Goal: Transaction & Acquisition: Purchase product/service

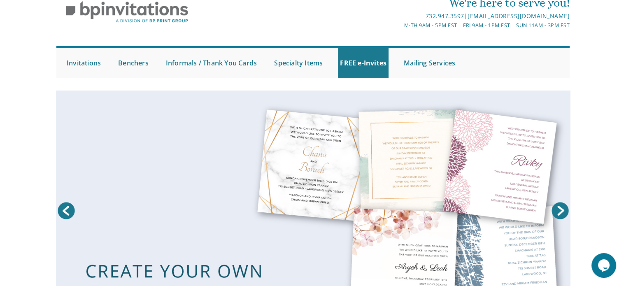
scroll to position [33, 0]
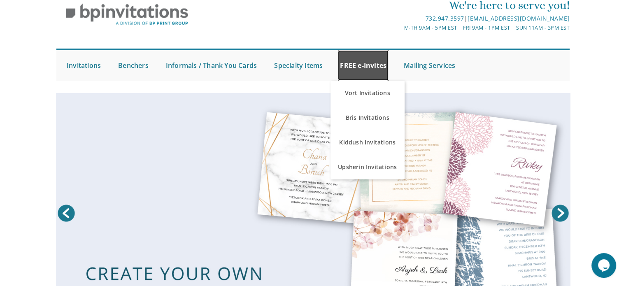
click at [362, 63] on link "FREE e-Invites" at bounding box center [363, 65] width 51 height 30
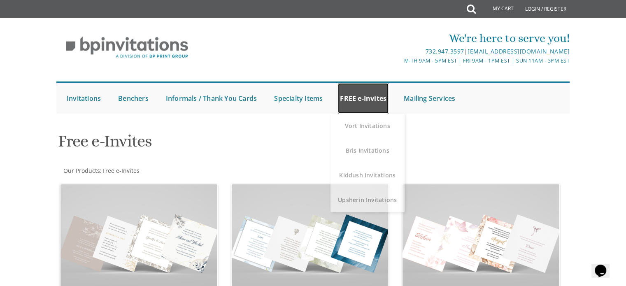
click at [360, 97] on link "FREE e-Invites" at bounding box center [363, 98] width 51 height 30
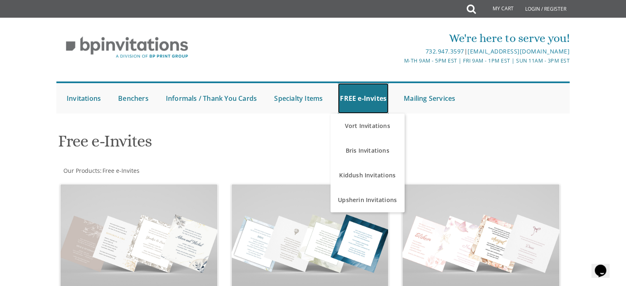
scroll to position [18, 0]
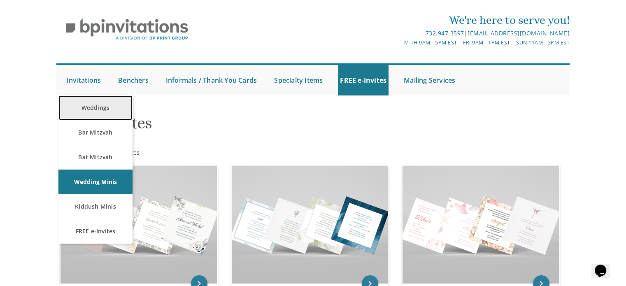
click at [85, 110] on link "Weddings" at bounding box center [95, 107] width 74 height 25
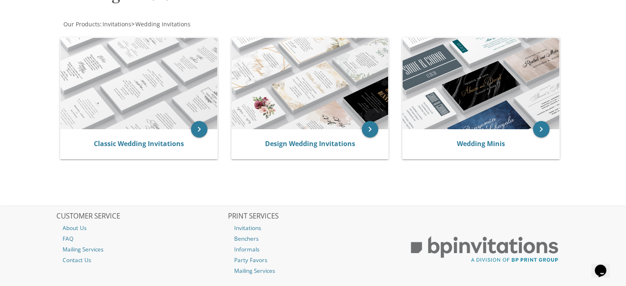
scroll to position [145, 0]
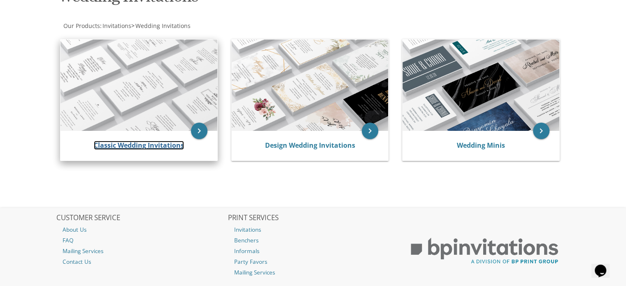
click at [122, 147] on link "Classic Wedding Invitations" at bounding box center [139, 145] width 90 height 9
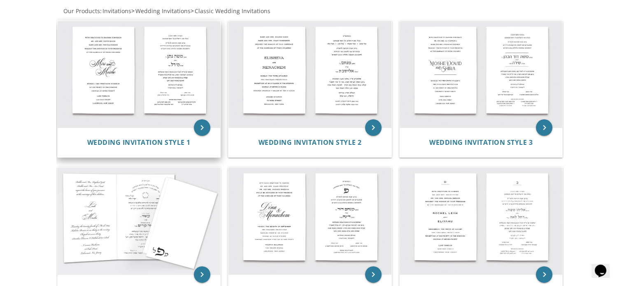
scroll to position [163, 0]
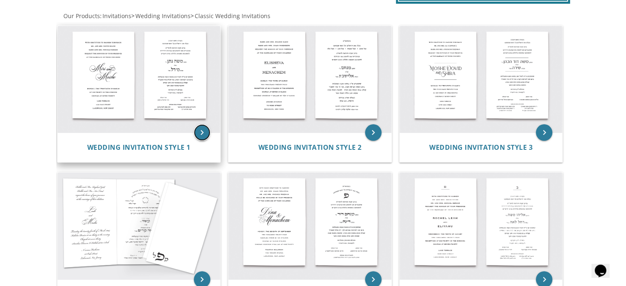
click at [199, 132] on icon "keyboard_arrow_right" at bounding box center [202, 132] width 16 height 16
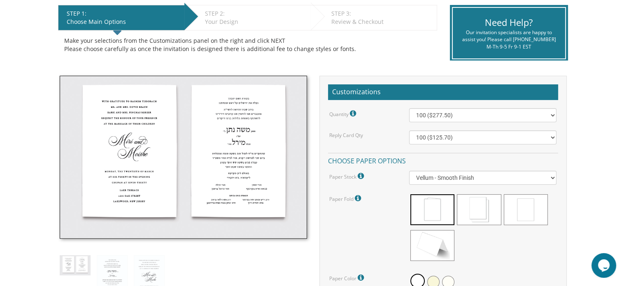
scroll to position [170, 0]
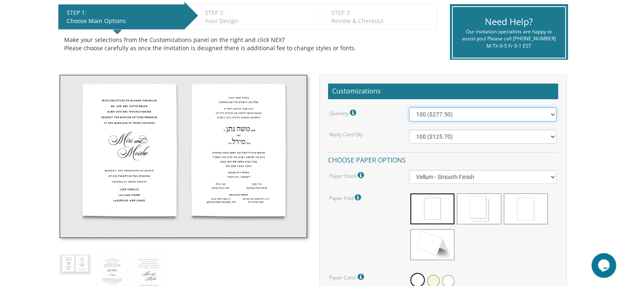
click at [435, 116] on select "100 ($277.50) 200 ($330.45) 300 ($380.65) 400 ($432.70) 500 ($482.10) 600 ($534…" at bounding box center [482, 114] width 147 height 14
click at [417, 111] on select "100 ($277.50) 200 ($330.45) 300 ($380.65) 400 ($432.70) 500 ($482.10) 600 ($534…" at bounding box center [482, 114] width 147 height 14
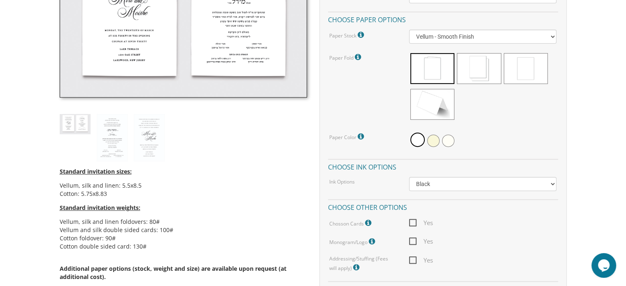
scroll to position [311, 0]
click at [366, 220] on icon at bounding box center [369, 222] width 8 height 7
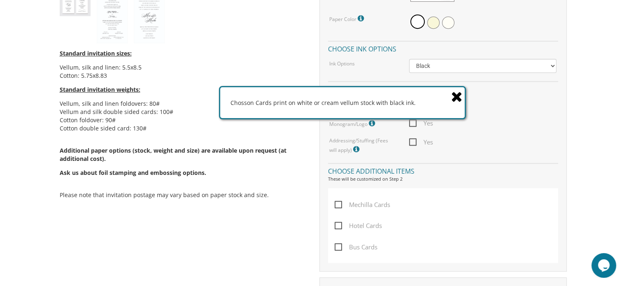
scroll to position [432, 0]
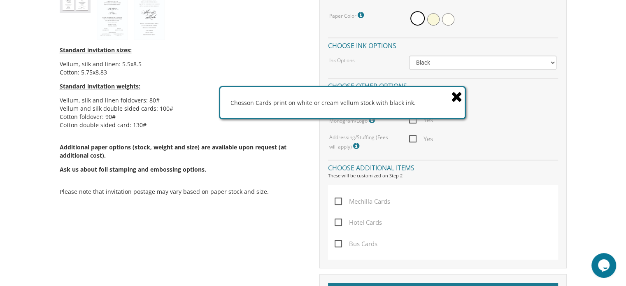
click at [457, 98] on icon at bounding box center [457, 96] width 12 height 14
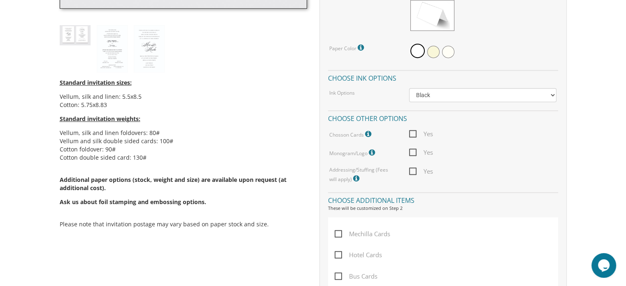
scroll to position [400, 0]
click at [367, 131] on icon at bounding box center [369, 133] width 8 height 7
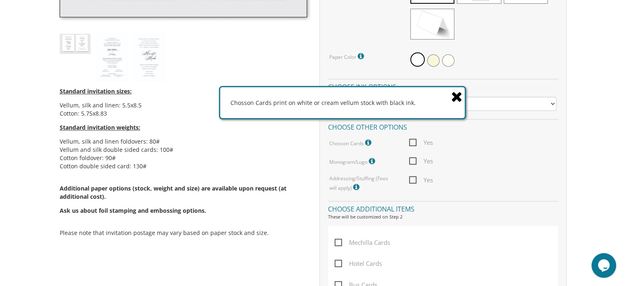
scroll to position [403, 0]
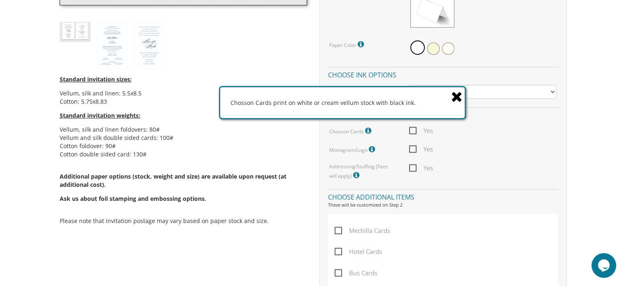
click at [197, 142] on li "Cotton foldover: 90#" at bounding box center [183, 146] width 247 height 8
click at [236, 156] on li "Cotton double sided card: 130#" at bounding box center [183, 154] width 247 height 8
click at [455, 98] on icon at bounding box center [457, 96] width 12 height 14
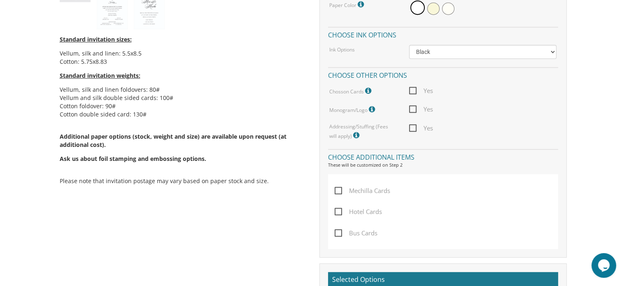
scroll to position [443, 0]
click at [419, 92] on span "Yes" at bounding box center [421, 91] width 24 height 10
click at [414, 92] on input "Yes" at bounding box center [411, 89] width 5 height 5
checkbox input "true"
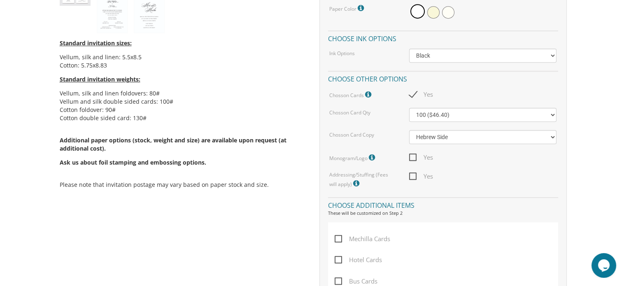
scroll to position [462, 0]
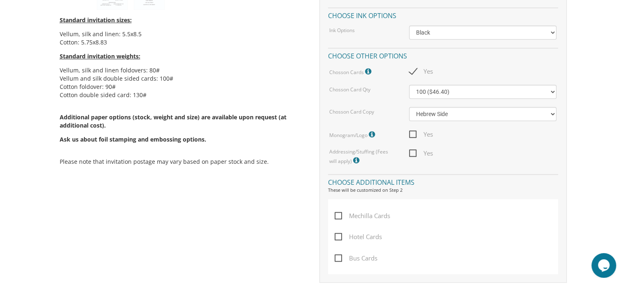
click at [413, 131] on span "Yes" at bounding box center [421, 134] width 24 height 10
click at [413, 131] on input "Yes" at bounding box center [411, 133] width 5 height 5
checkbox input "true"
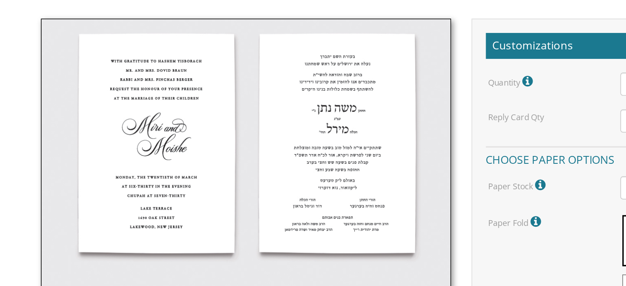
scroll to position [176, 0]
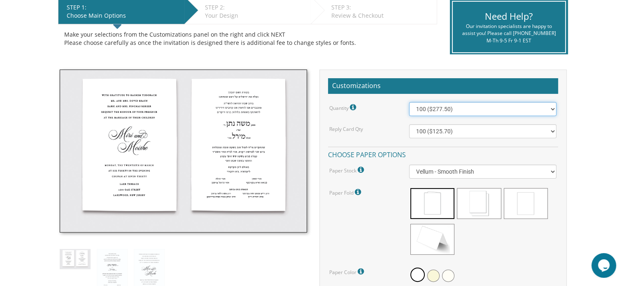
click at [467, 110] on select "100 ($277.50) 200 ($330.45) 300 ($380.65) 400 ($432.70) 500 ($482.10) 600 ($534…" at bounding box center [482, 109] width 147 height 14
click at [435, 87] on h2 "Customizations" at bounding box center [443, 86] width 230 height 16
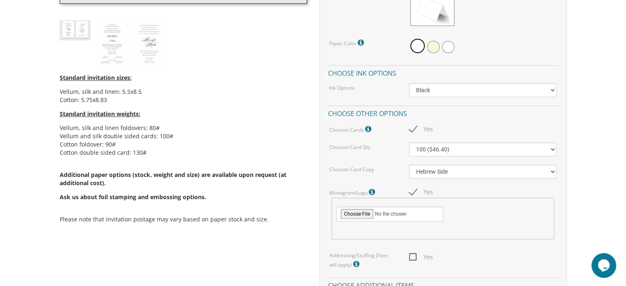
scroll to position [405, 0]
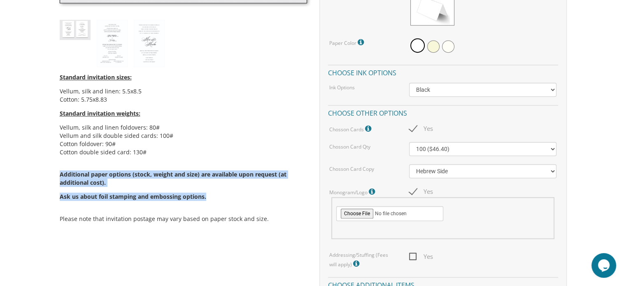
drag, startPoint x: 60, startPoint y: 173, endPoint x: 208, endPoint y: 190, distance: 148.6
click at [208, 190] on div "Standard invitation sizes: Vellum, silk and linen: 5.5x8.5 Cotton: 5.75x8.83 St…" at bounding box center [183, 149] width 247 height 164
click at [218, 189] on div "Standard invitation sizes: Vellum, silk and linen: 5.5x8.5 Cotton: 5.75x8.83 St…" at bounding box center [183, 149] width 247 height 164
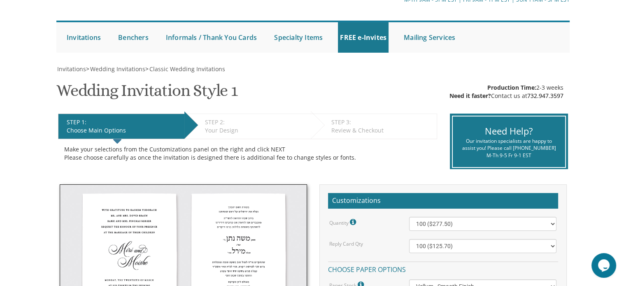
scroll to position [0, 0]
